Goal: Transaction & Acquisition: Purchase product/service

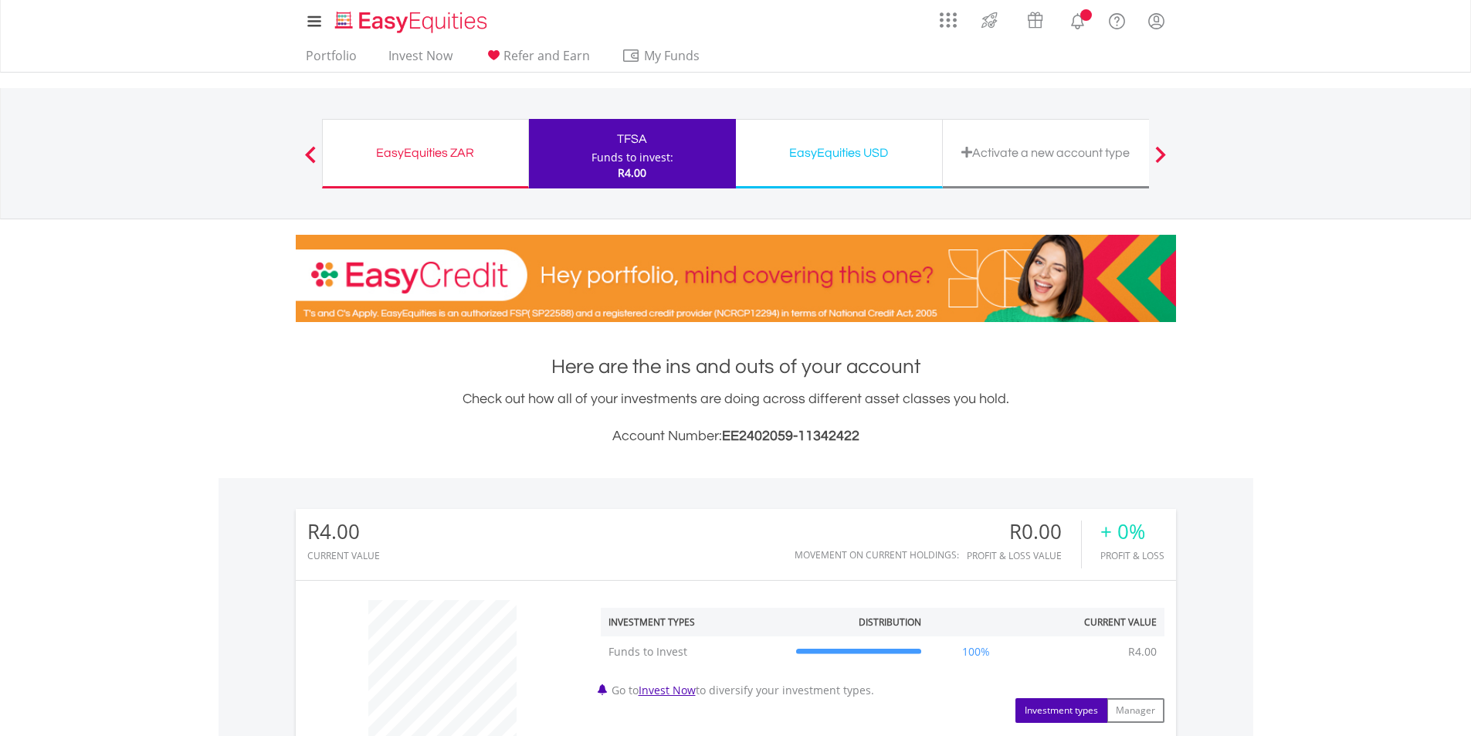
scroll to position [148, 293]
click at [409, 58] on link "Invest Now" at bounding box center [420, 60] width 76 height 24
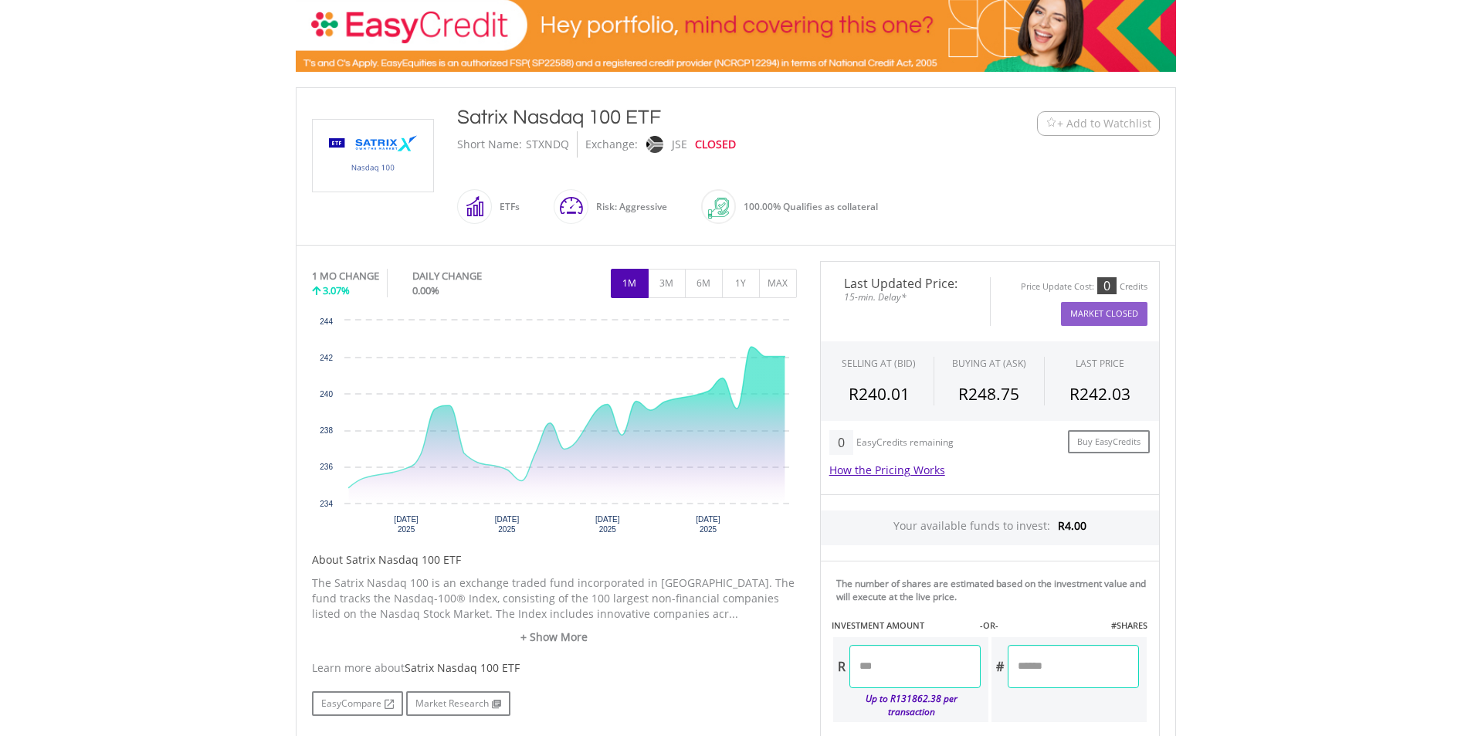
scroll to position [252, 0]
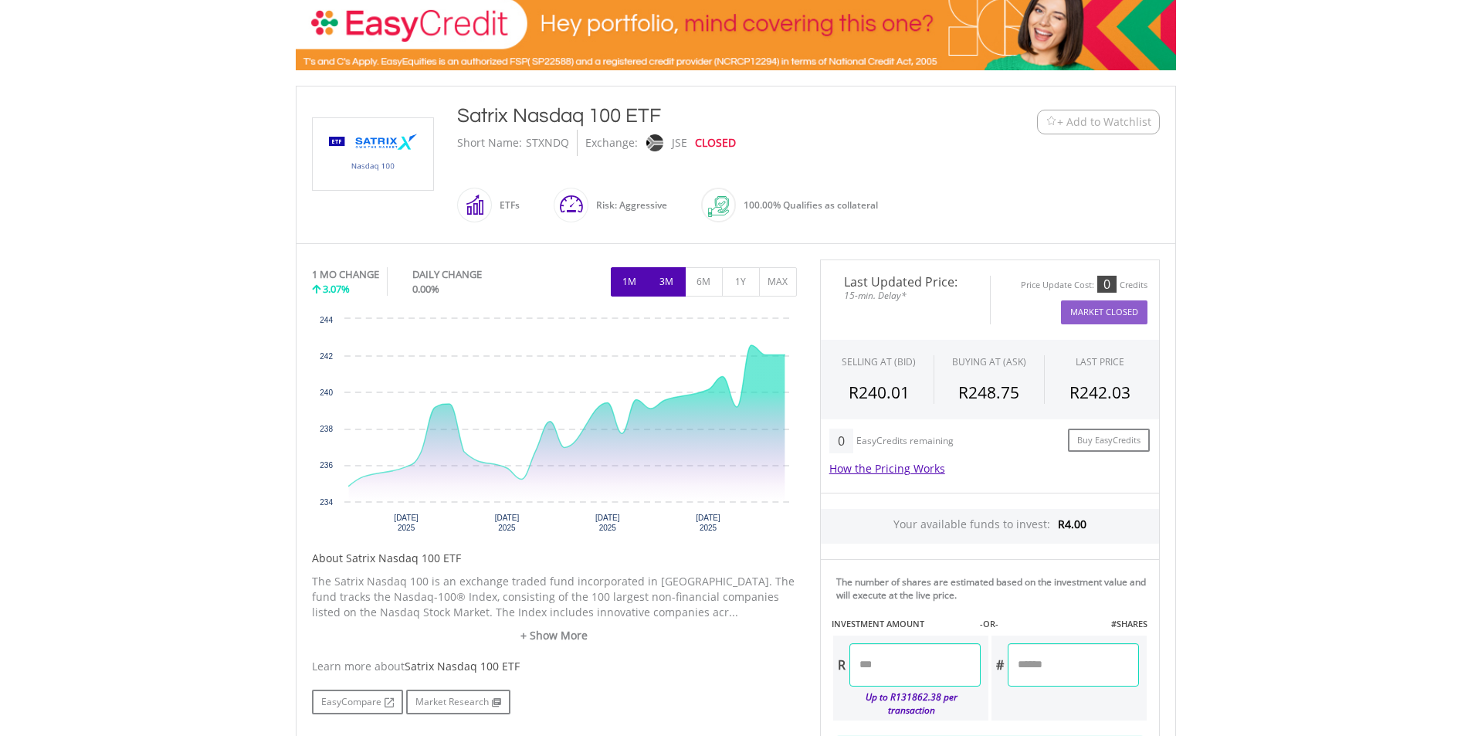
click at [663, 279] on button "3M" at bounding box center [667, 281] width 38 height 29
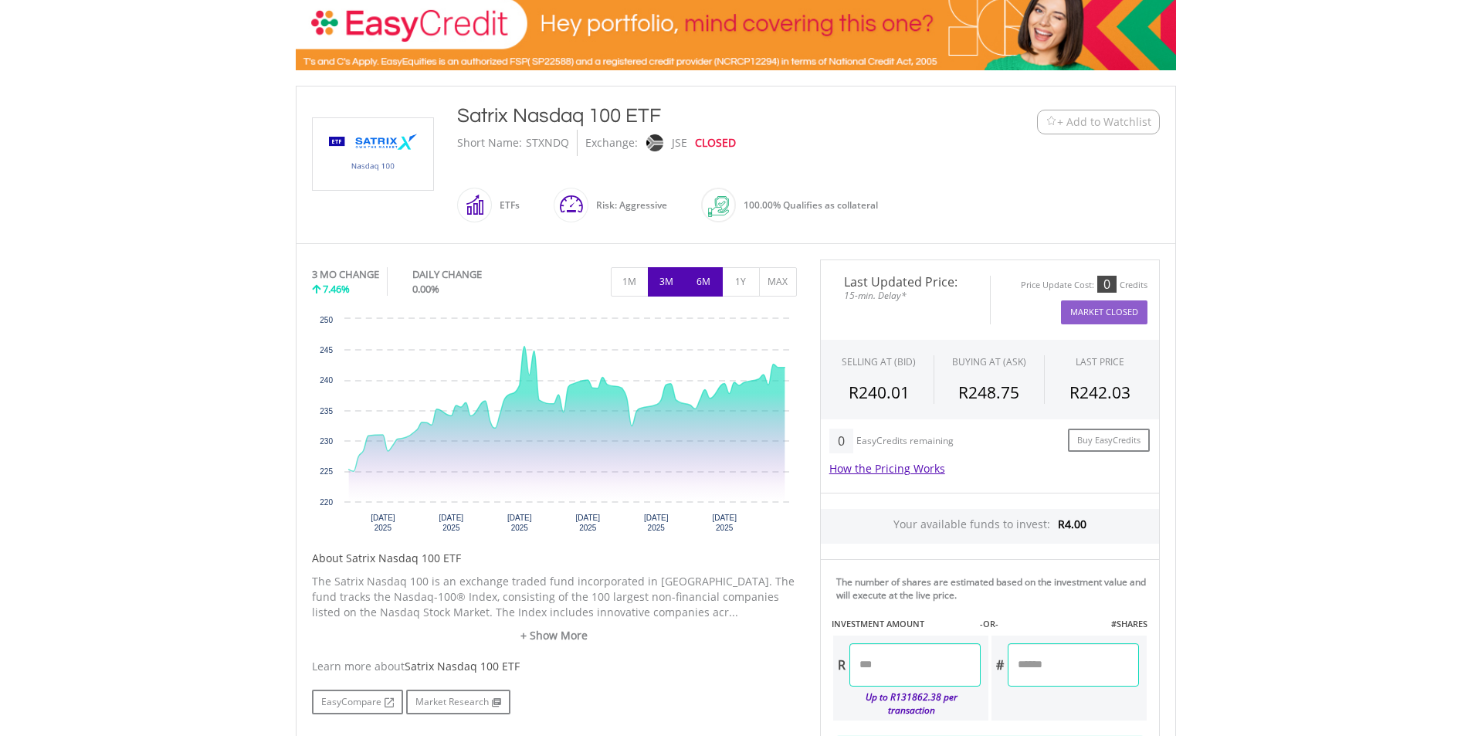
click at [693, 282] on button "6M" at bounding box center [704, 281] width 38 height 29
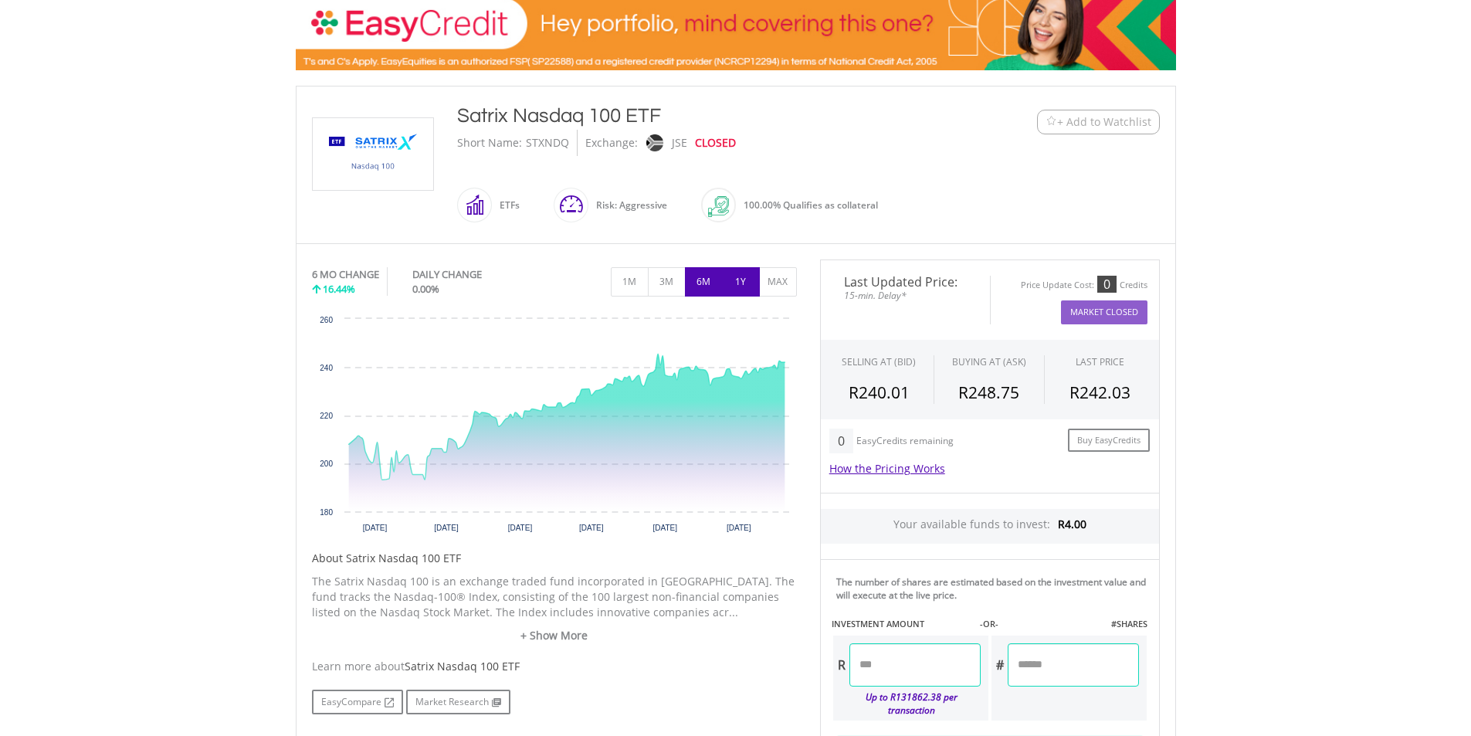
click at [726, 282] on button "1Y" at bounding box center [741, 281] width 38 height 29
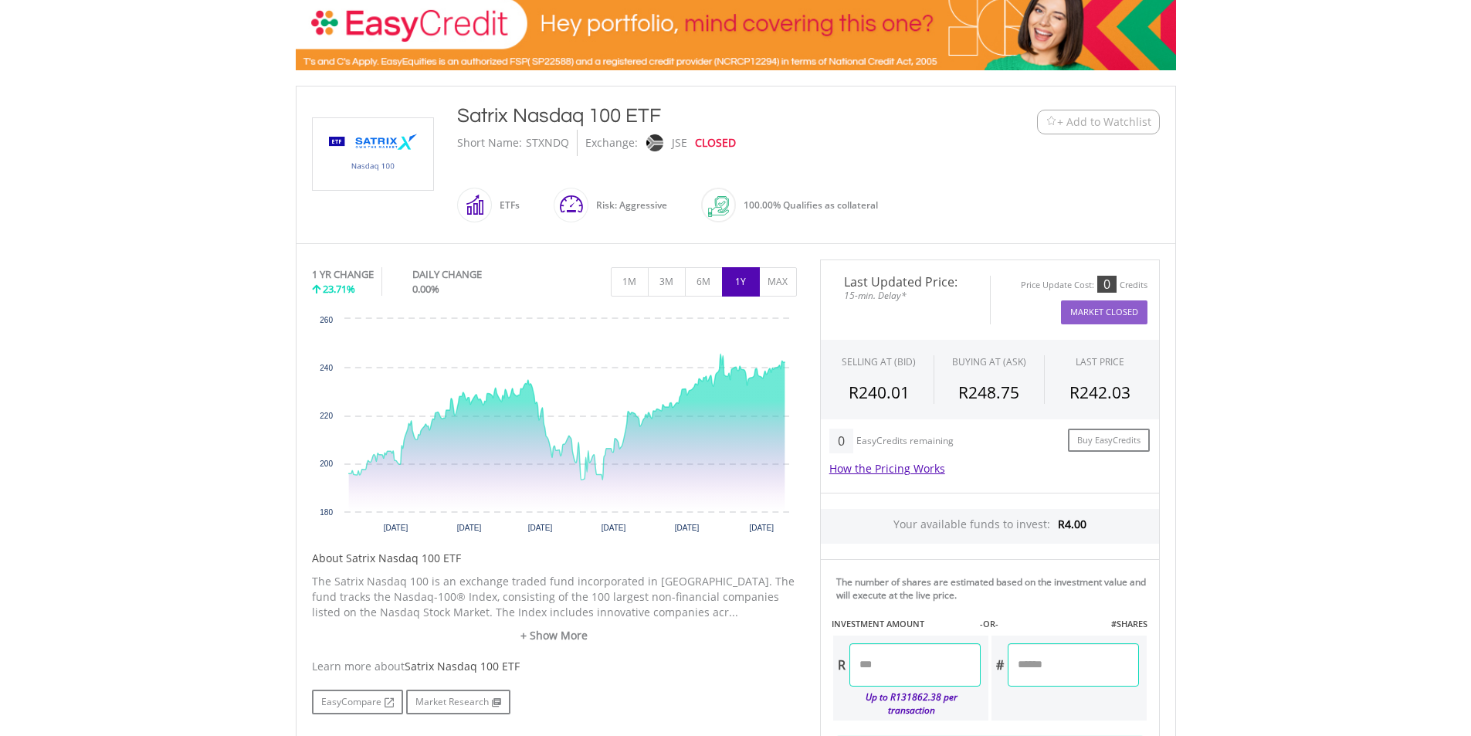
click at [877, 662] on input "number" at bounding box center [914, 664] width 131 height 43
type input "****"
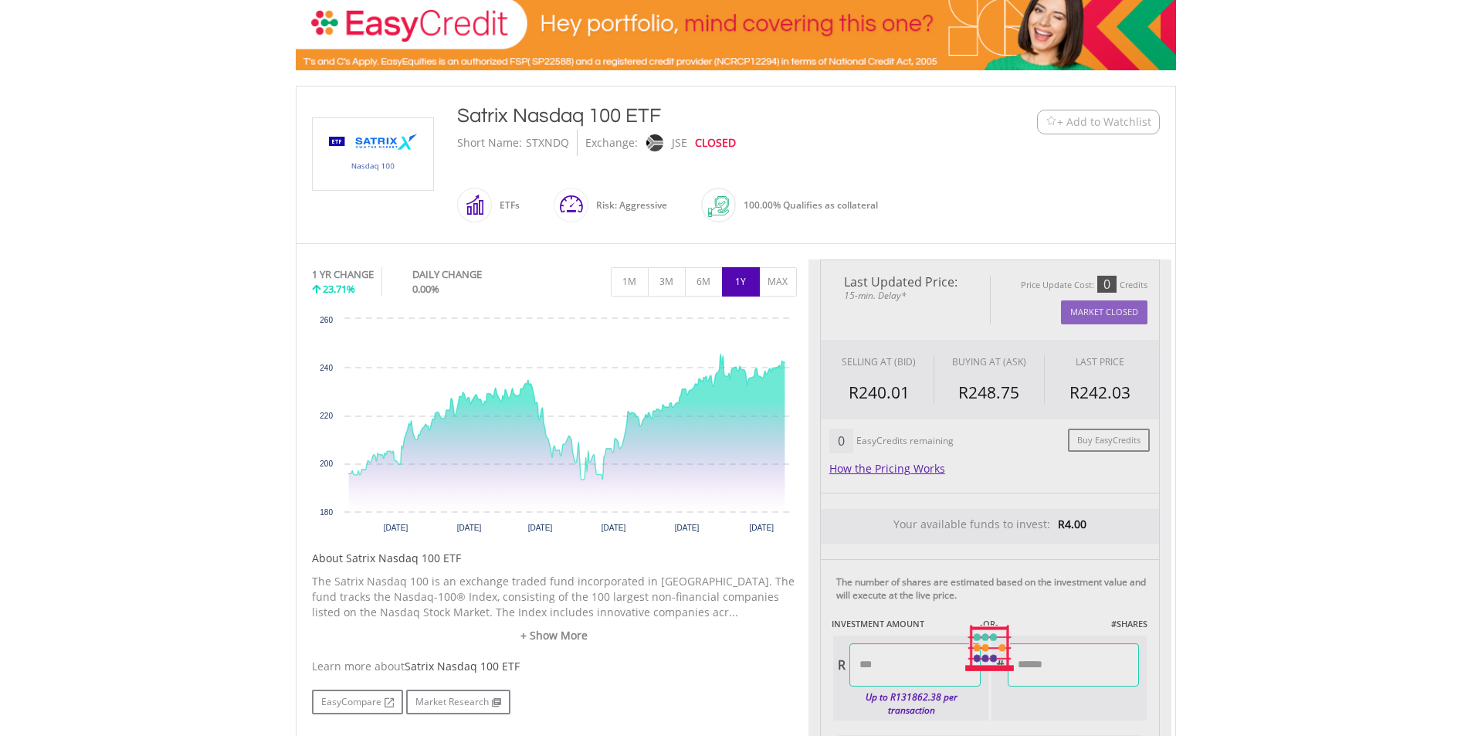
type input "******"
click at [1051, 665] on div "Last Updated Price: 15-min. Delay* Price Update Cost: 0 Credits Market Closed S…" at bounding box center [989, 647] width 363 height 777
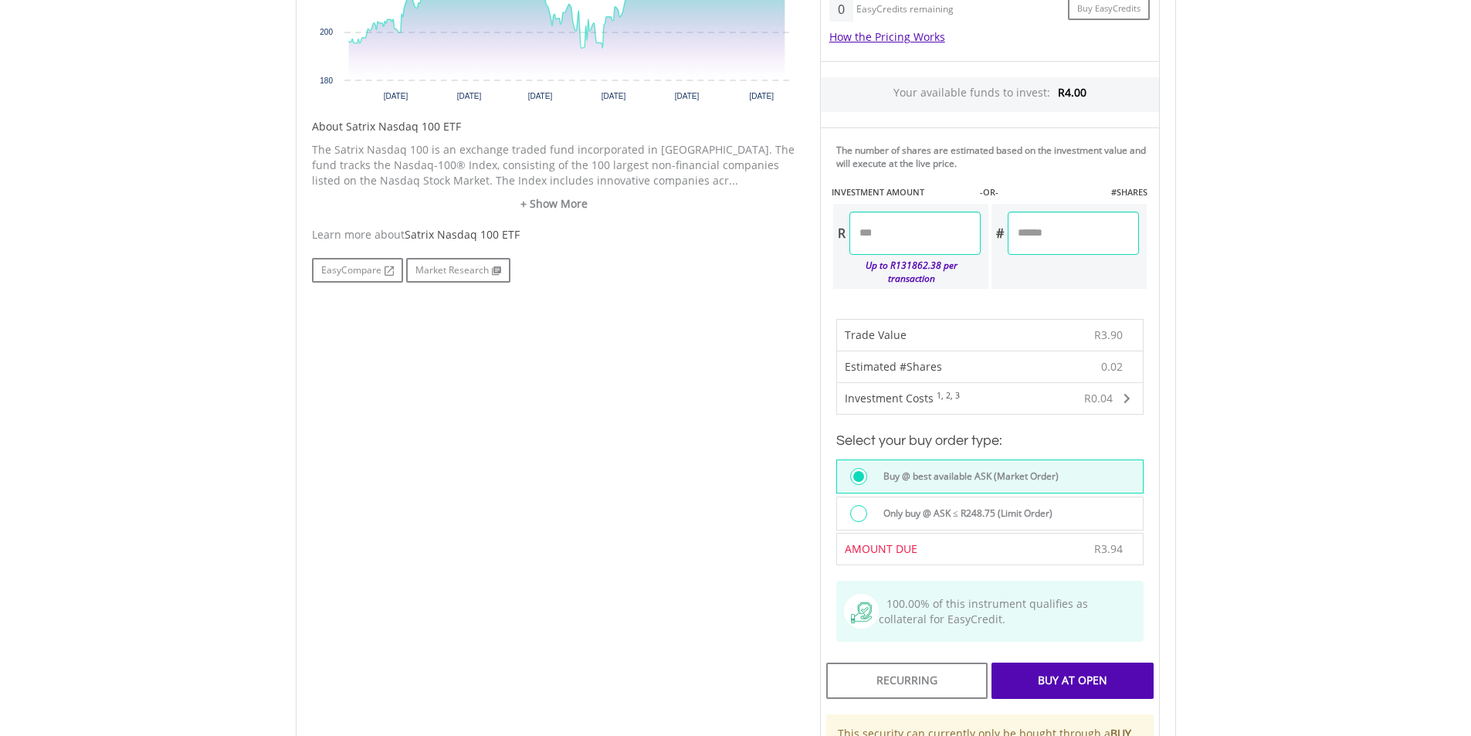
scroll to position [685, 0]
click at [1065, 666] on div "Buy At Open" at bounding box center [1071, 678] width 161 height 36
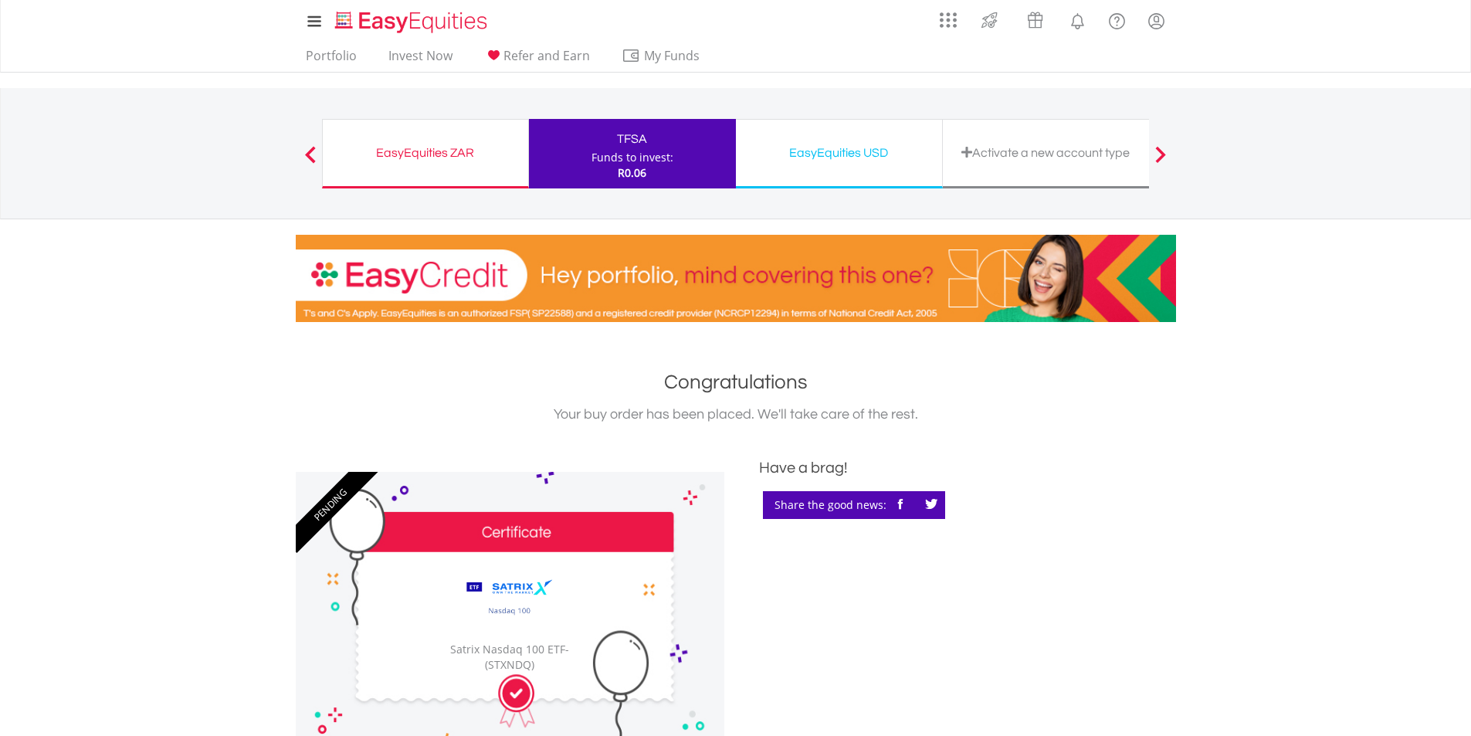
click at [625, 144] on div "TFSA" at bounding box center [632, 139] width 188 height 22
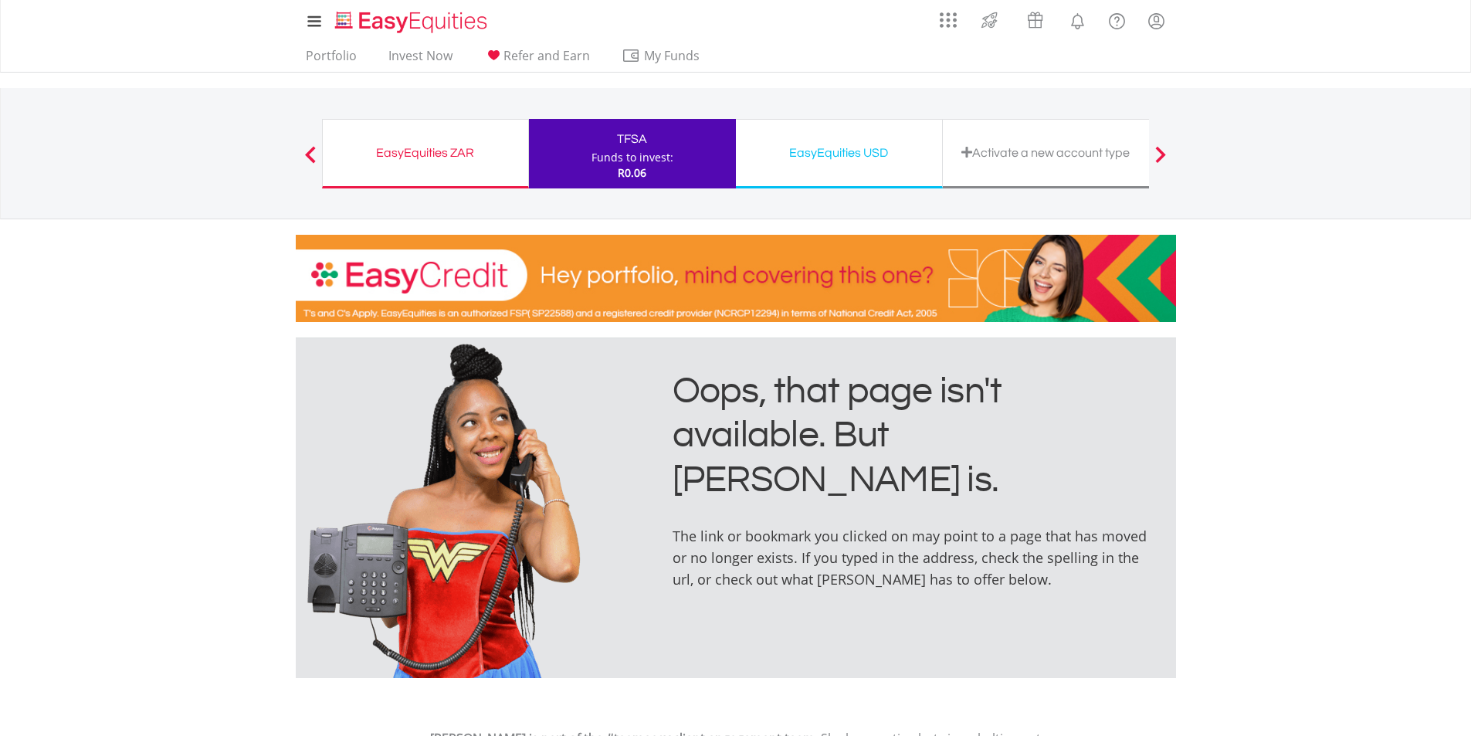
click at [428, 159] on div "EasyEquities ZAR" at bounding box center [425, 153] width 187 height 22
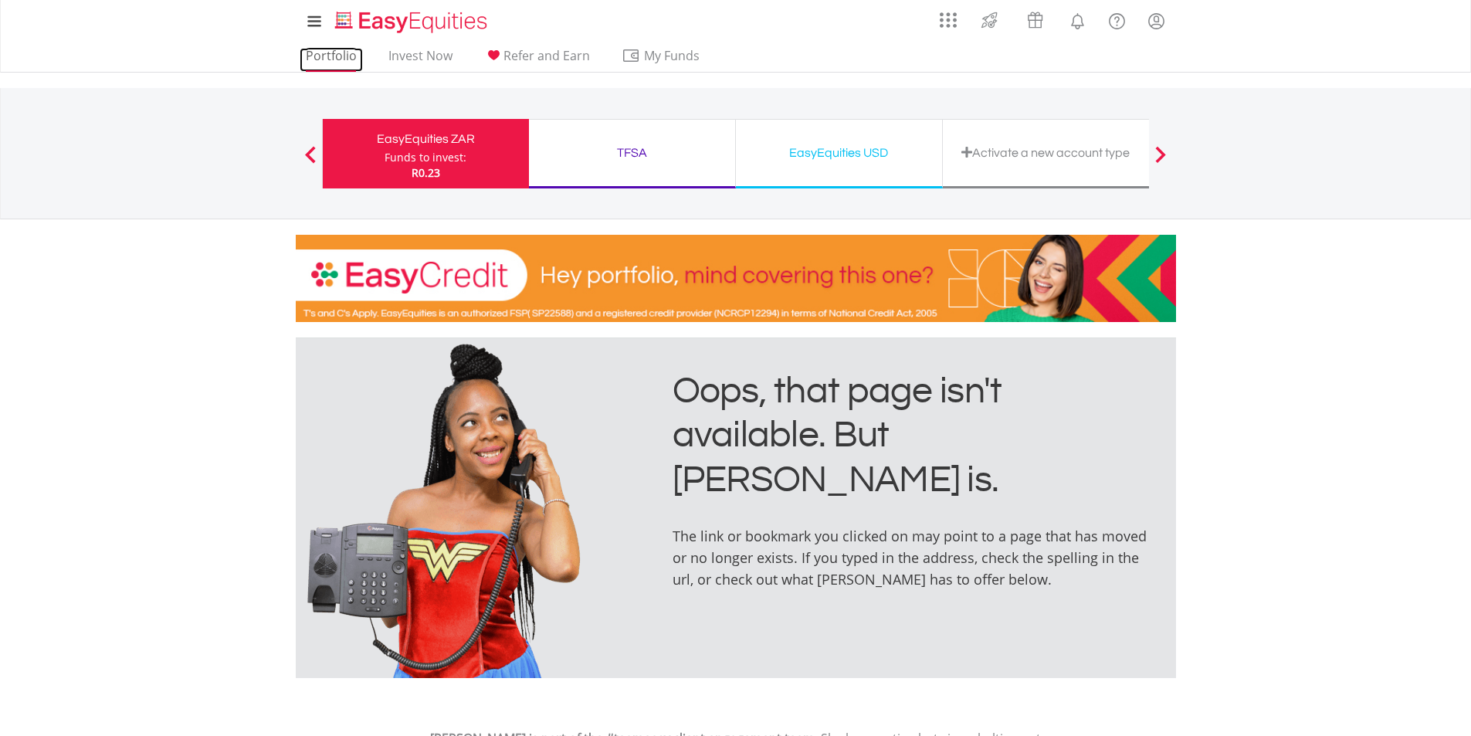
click at [340, 56] on link "Portfolio" at bounding box center [331, 60] width 63 height 24
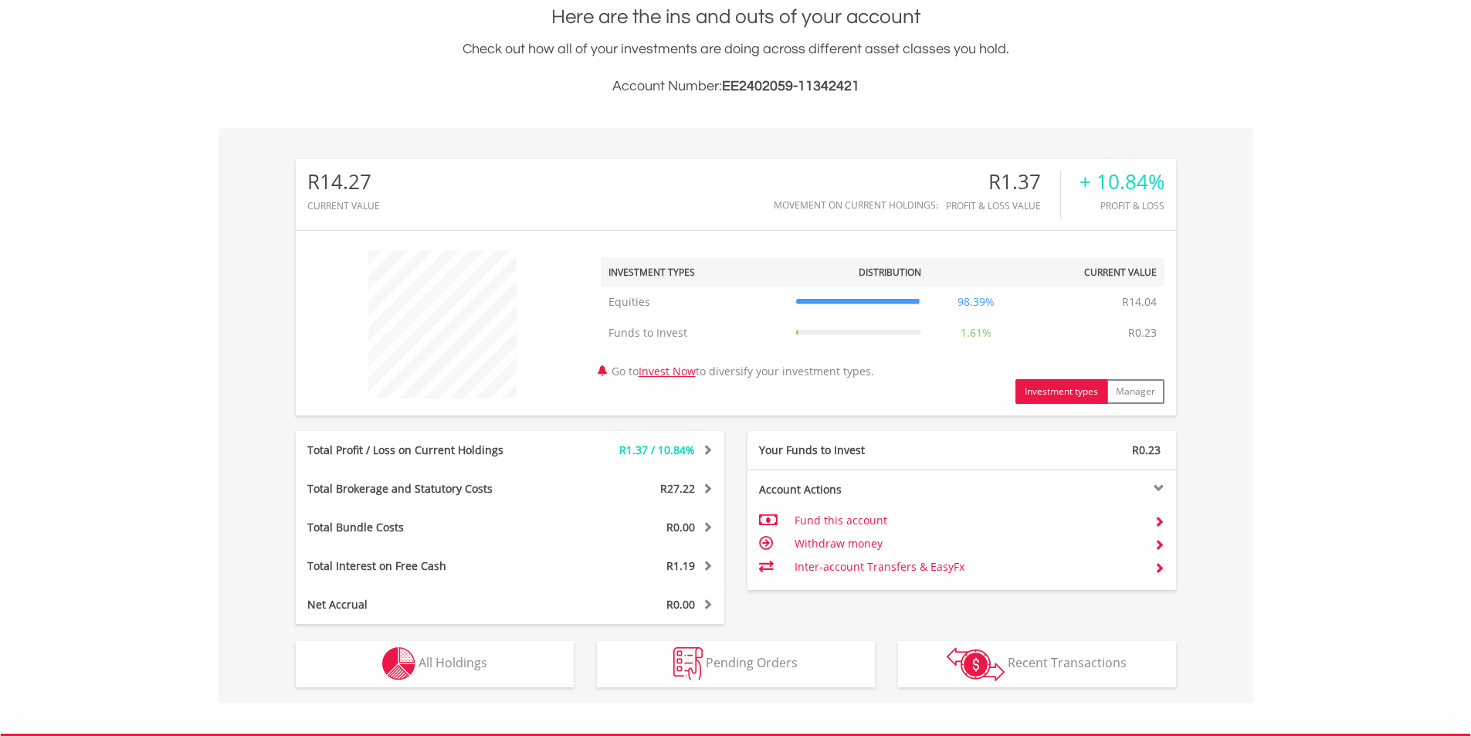
scroll to position [351, 0]
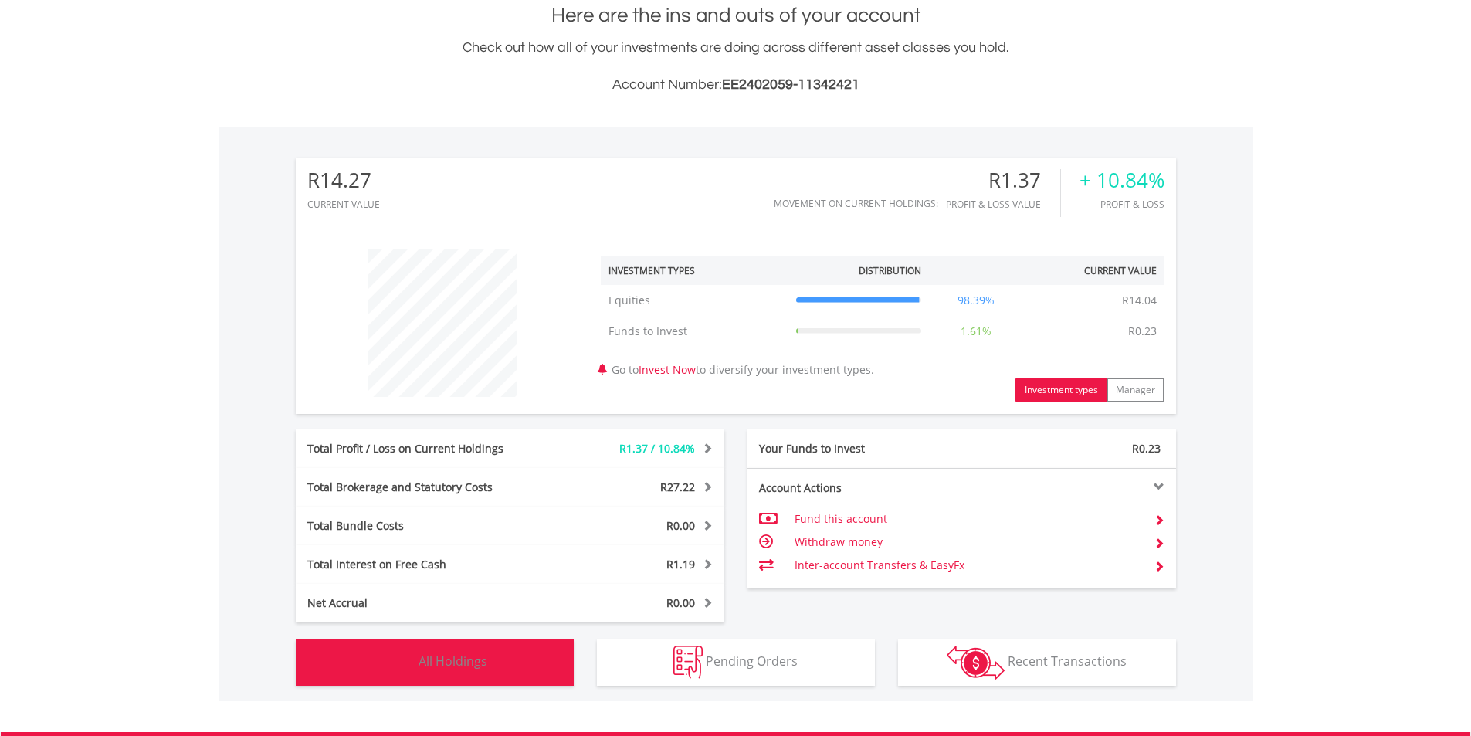
click at [495, 658] on button "Holdings All Holdings" at bounding box center [435, 662] width 278 height 46
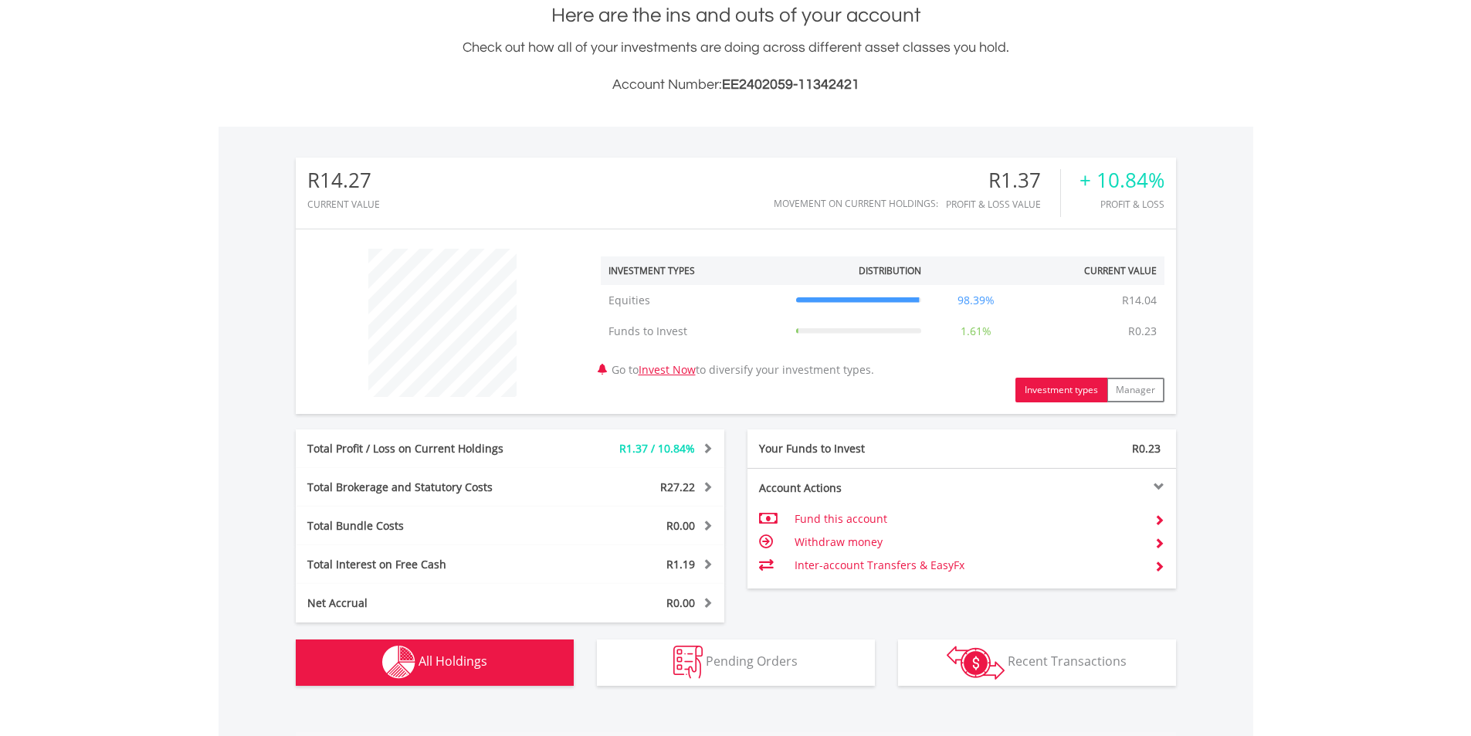
click at [495, 658] on button "Holdings All Holdings" at bounding box center [435, 662] width 278 height 46
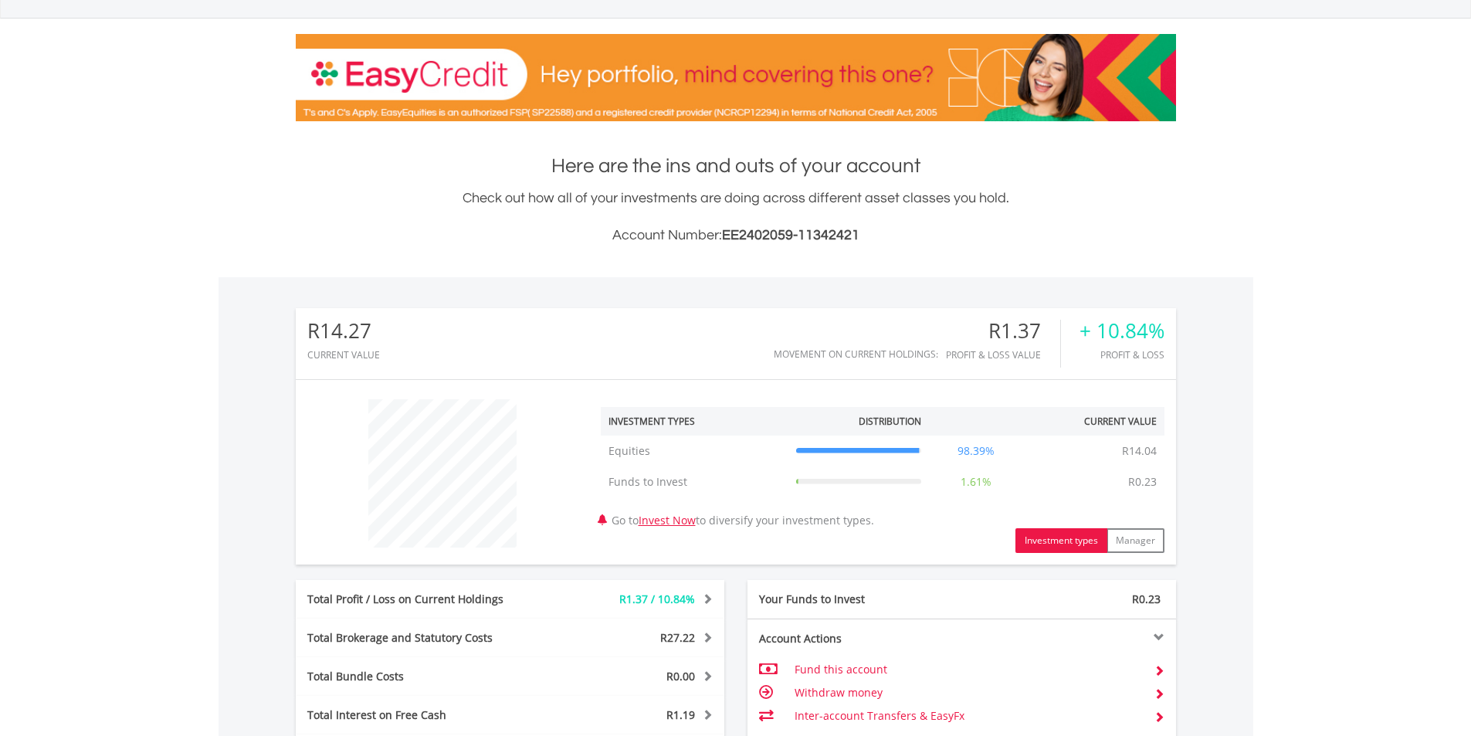
scroll to position [203, 0]
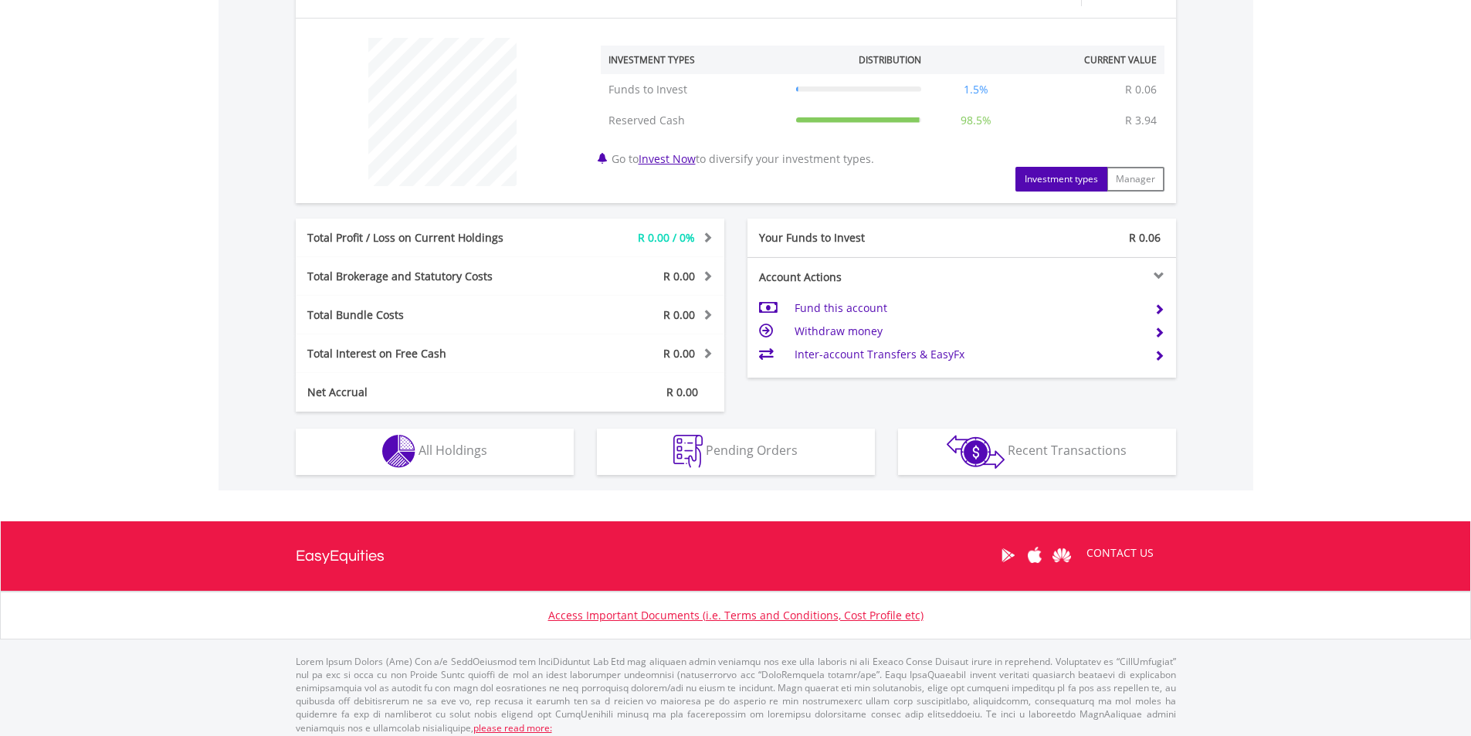
scroll to position [560, 0]
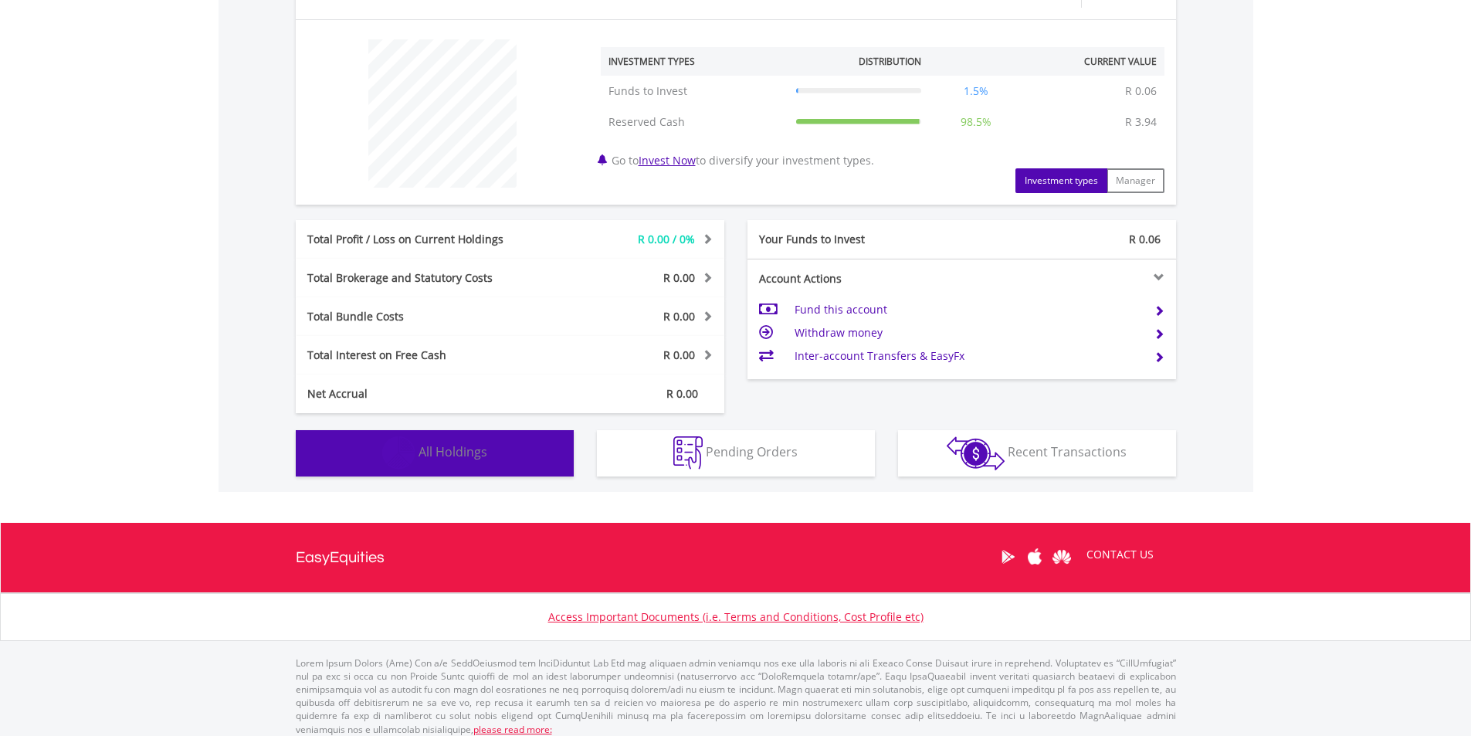
click at [401, 444] on img "button" at bounding box center [398, 452] width 33 height 33
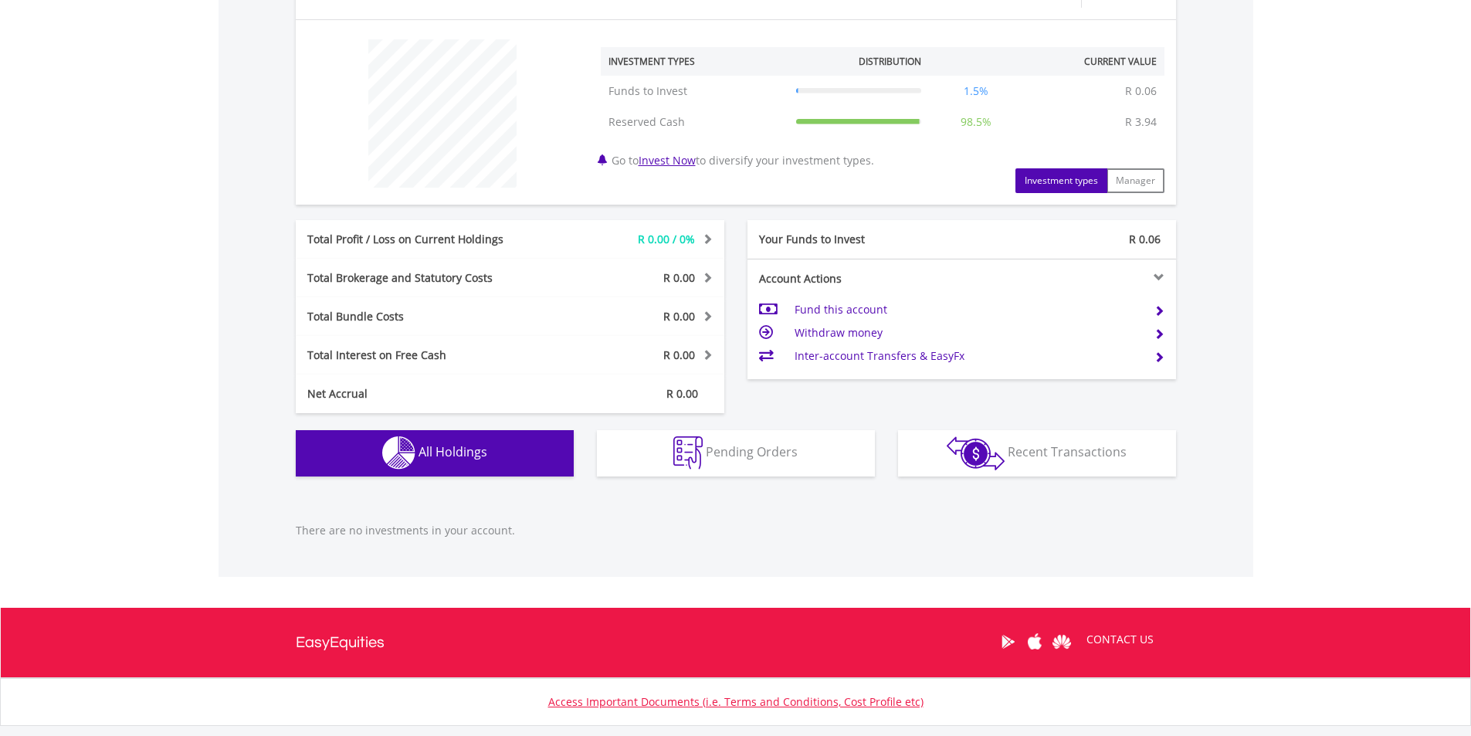
scroll to position [655, 0]
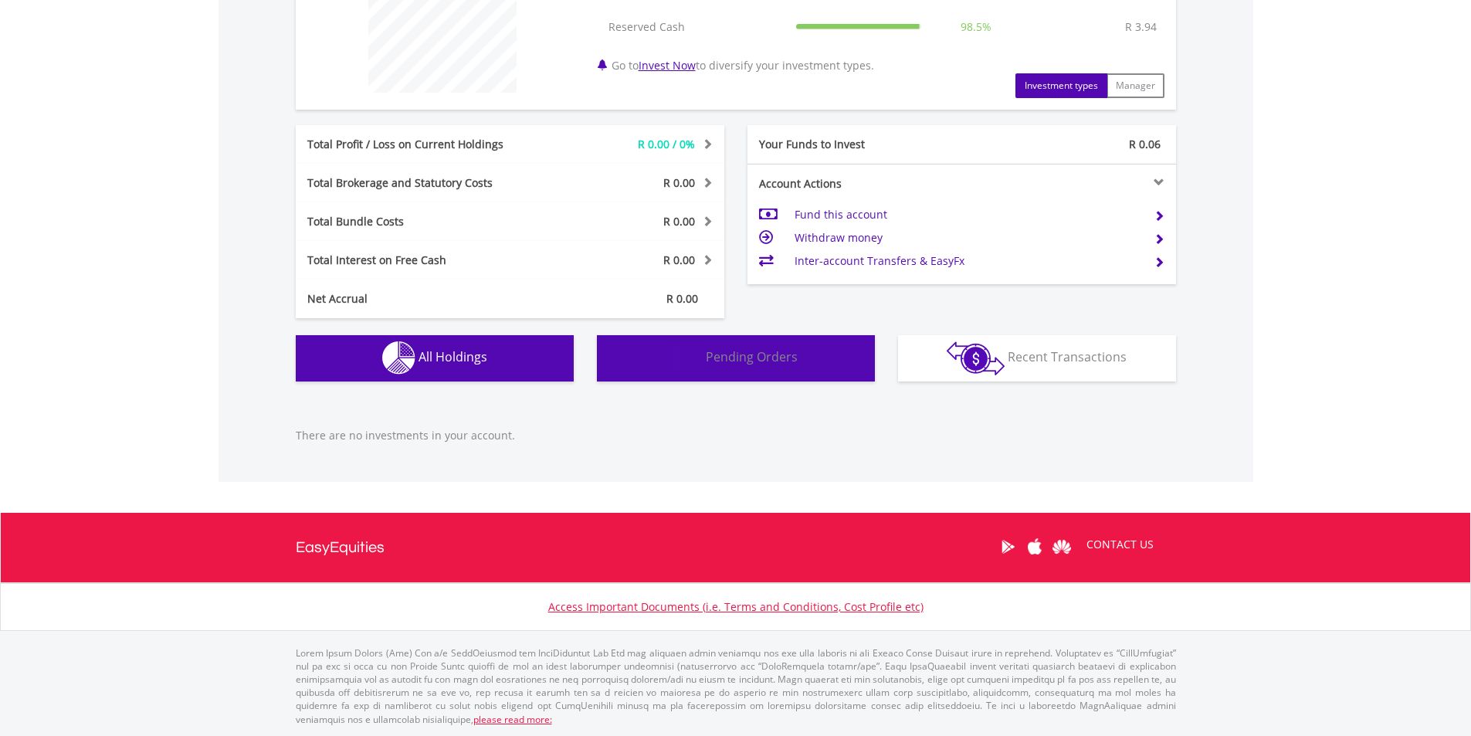
click at [715, 357] on span "Pending Orders" at bounding box center [752, 356] width 92 height 17
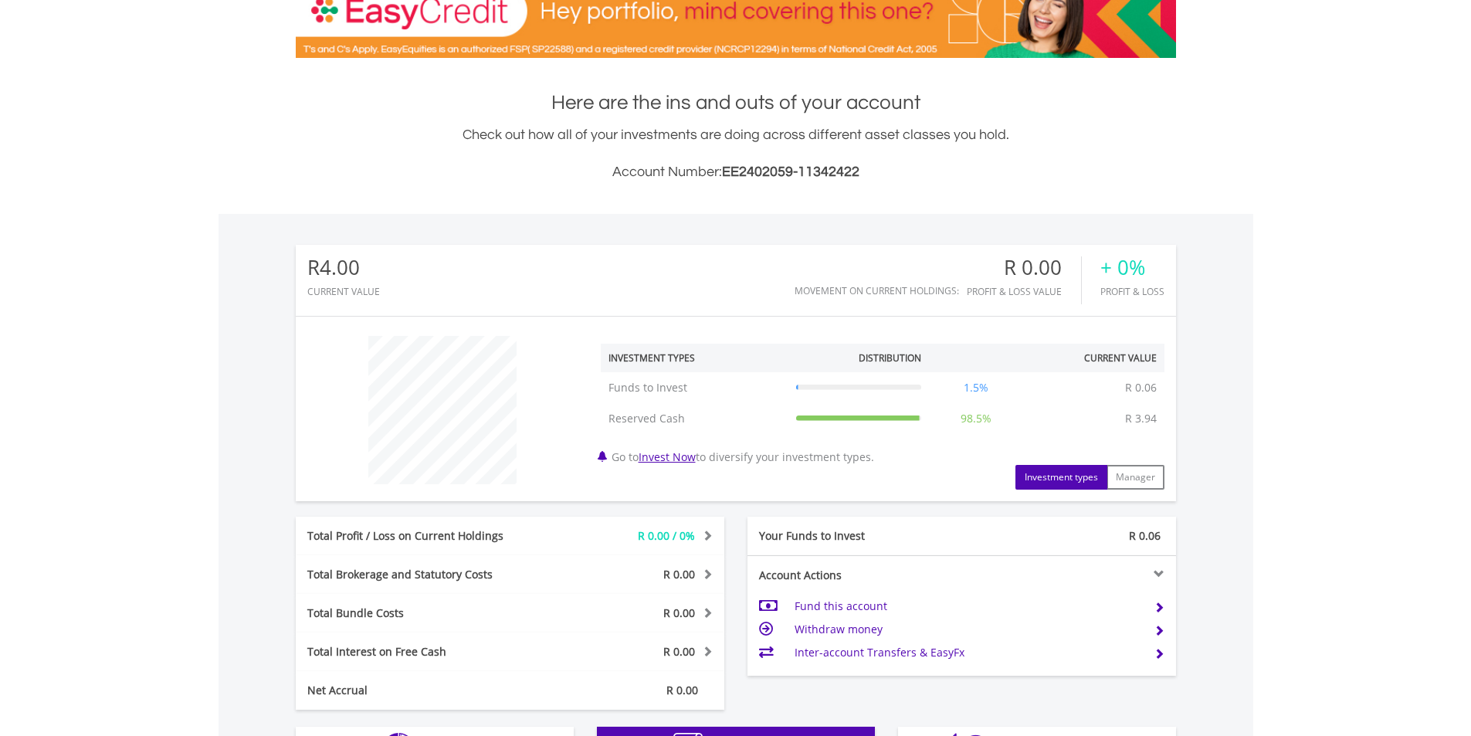
scroll to position [0, 0]
